Goal: Find specific page/section

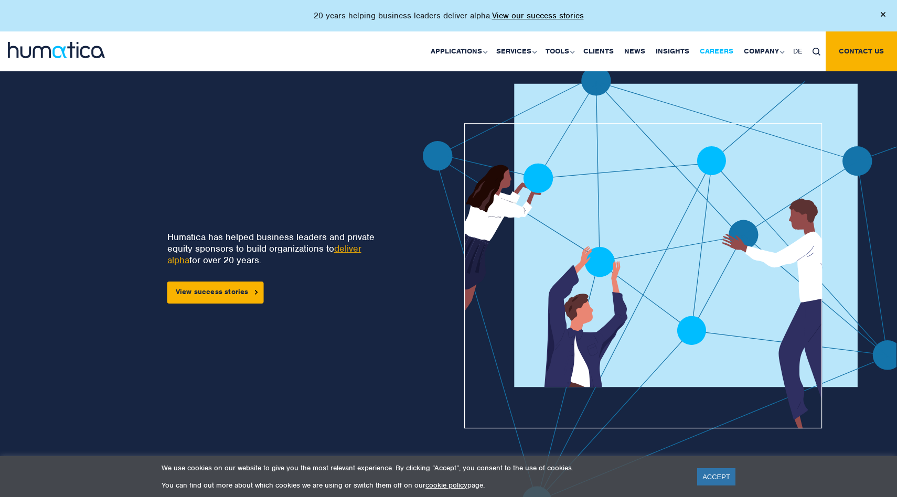
click at [720, 48] on link "Careers" at bounding box center [716, 51] width 44 height 40
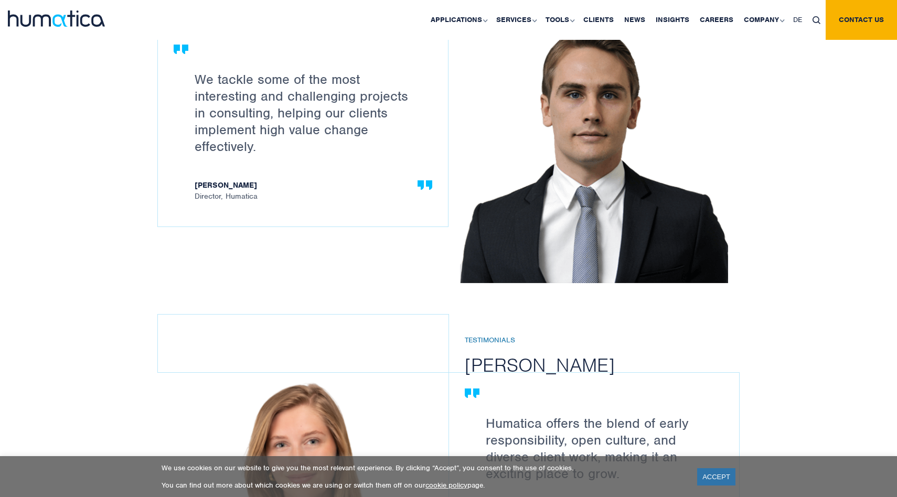
scroll to position [1012, 0]
